Goal: Find contact information: Find contact information

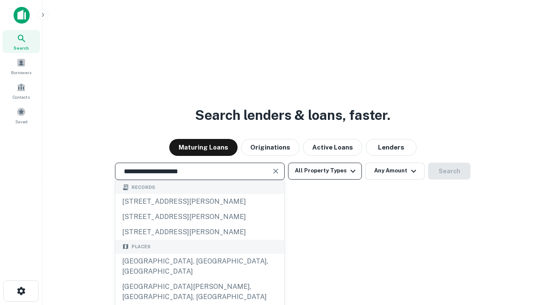
click at [199, 279] on div "Santa Monica, CA, USA" at bounding box center [199, 266] width 169 height 25
click at [325, 171] on button "All Property Types" at bounding box center [325, 171] width 74 height 17
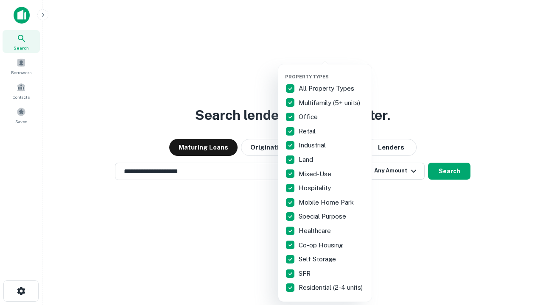
type input "**********"
click at [332, 71] on button "button" at bounding box center [331, 71] width 93 height 0
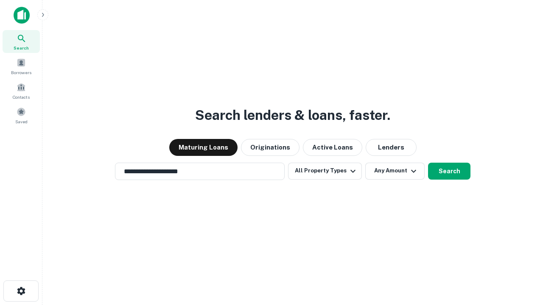
scroll to position [5, 102]
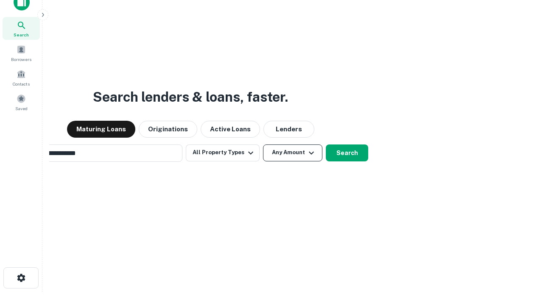
click at [263, 145] on button "Any Amount" at bounding box center [292, 153] width 59 height 17
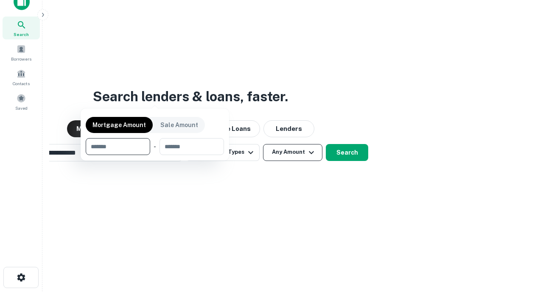
scroll to position [61, 240]
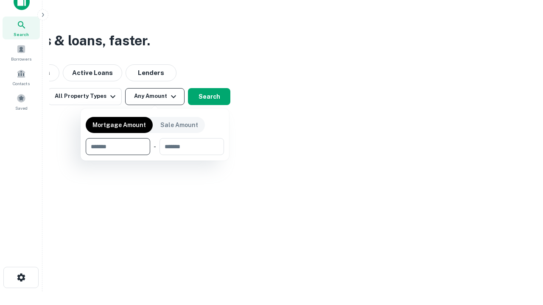
type input "*******"
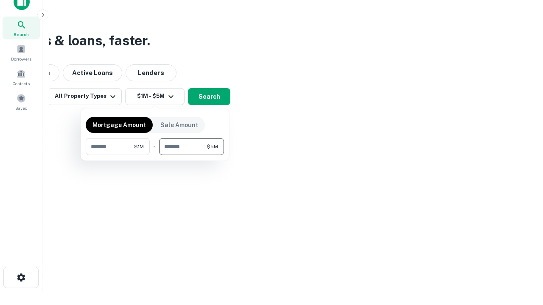
type input "*******"
click at [155, 155] on button "button" at bounding box center [155, 155] width 138 height 0
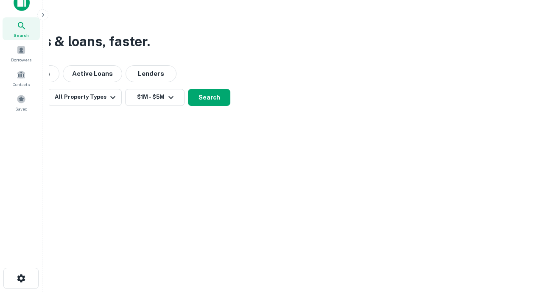
scroll to position [5, 156]
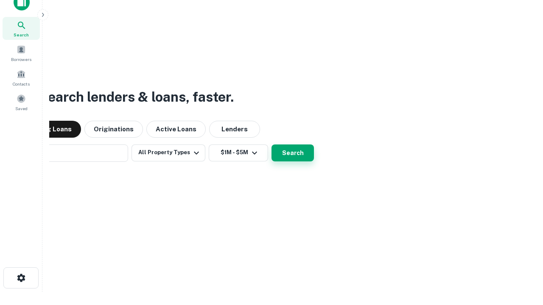
click at [271, 145] on button "Search" at bounding box center [292, 153] width 42 height 17
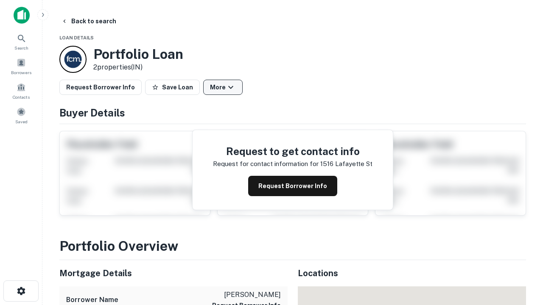
click at [223, 87] on button "More" at bounding box center [222, 87] width 39 height 15
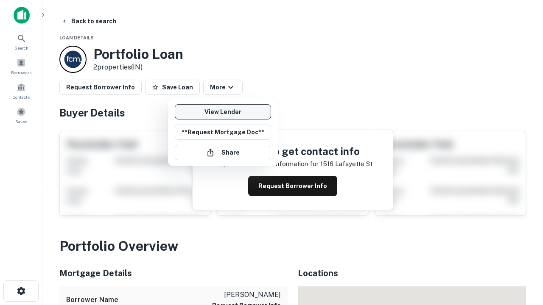
click at [223, 112] on link "View Lender" at bounding box center [223, 111] width 96 height 15
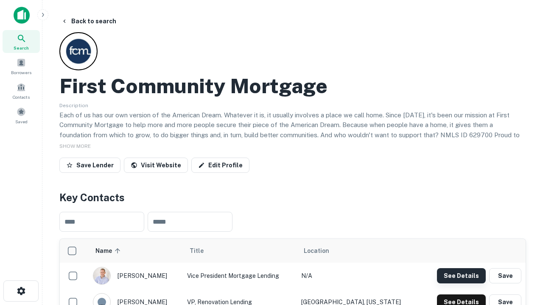
click at [461, 276] on button "See Details" at bounding box center [461, 275] width 49 height 15
click at [21, 291] on icon "button" at bounding box center [21, 291] width 10 height 10
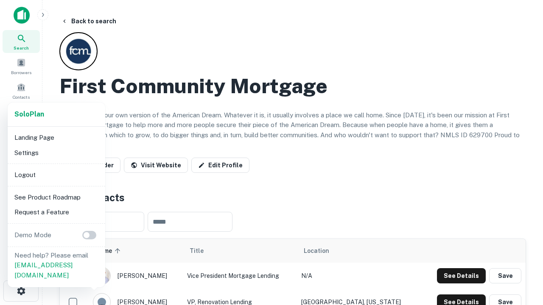
click at [56, 175] on li "Logout" at bounding box center [56, 175] width 91 height 15
